Goal: Task Accomplishment & Management: Manage account settings

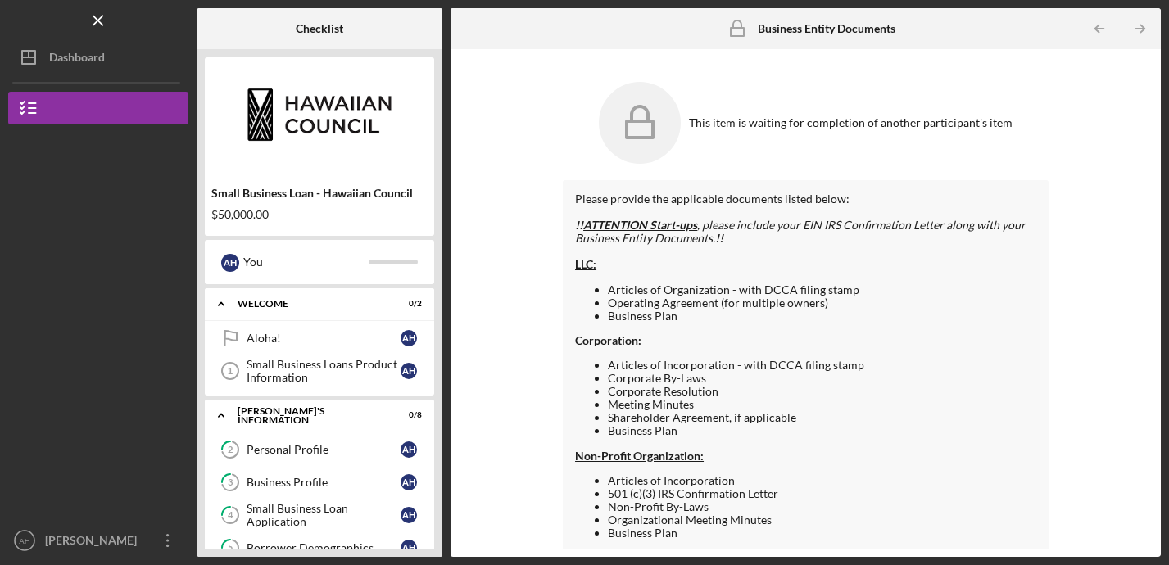
scroll to position [283, 0]
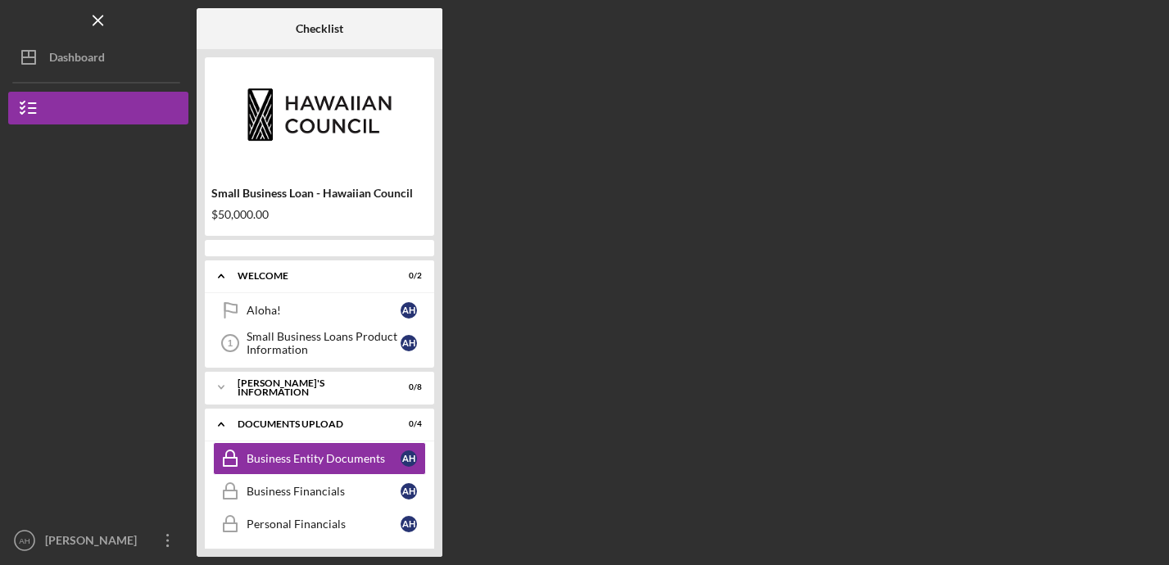
scroll to position [54, 0]
